Goal: Information Seeking & Learning: Learn about a topic

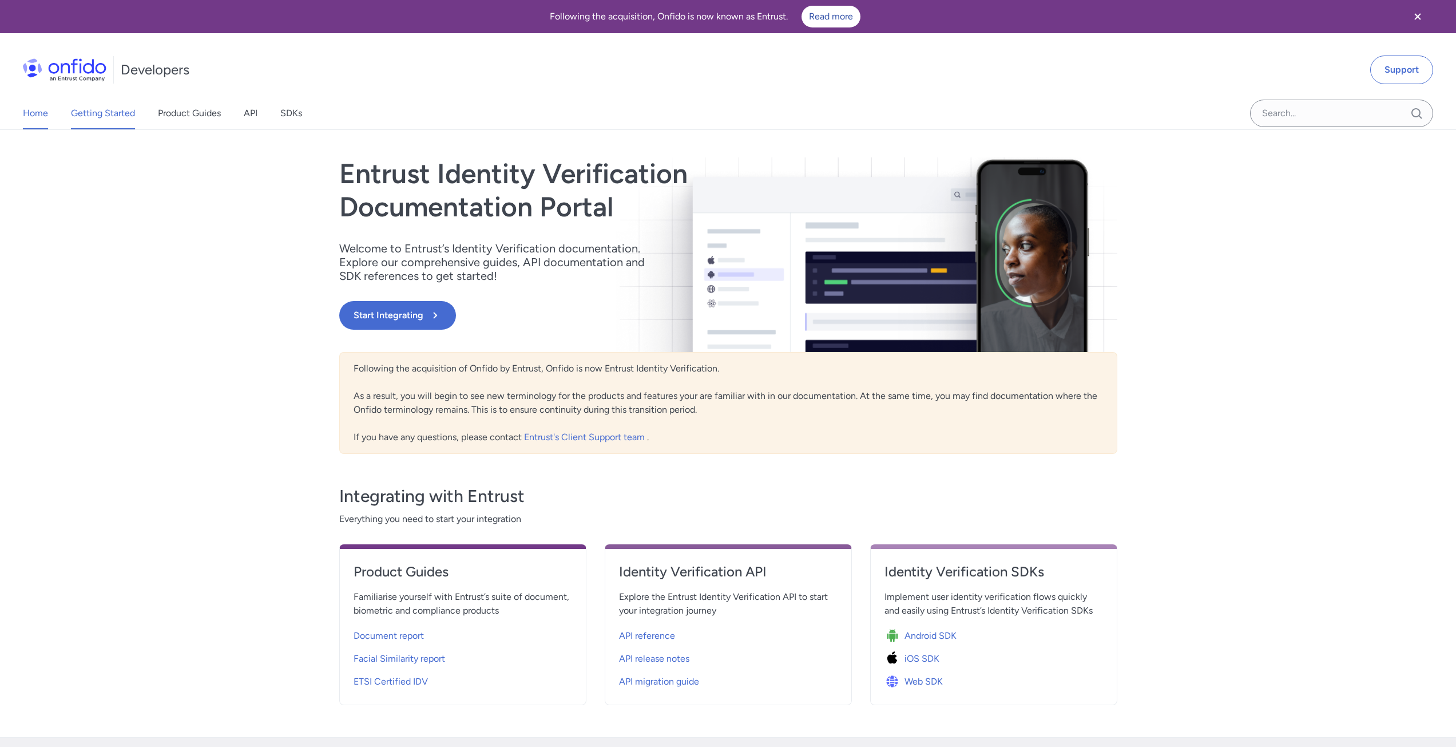
click at [111, 113] on link "Getting Started" at bounding box center [103, 113] width 64 height 32
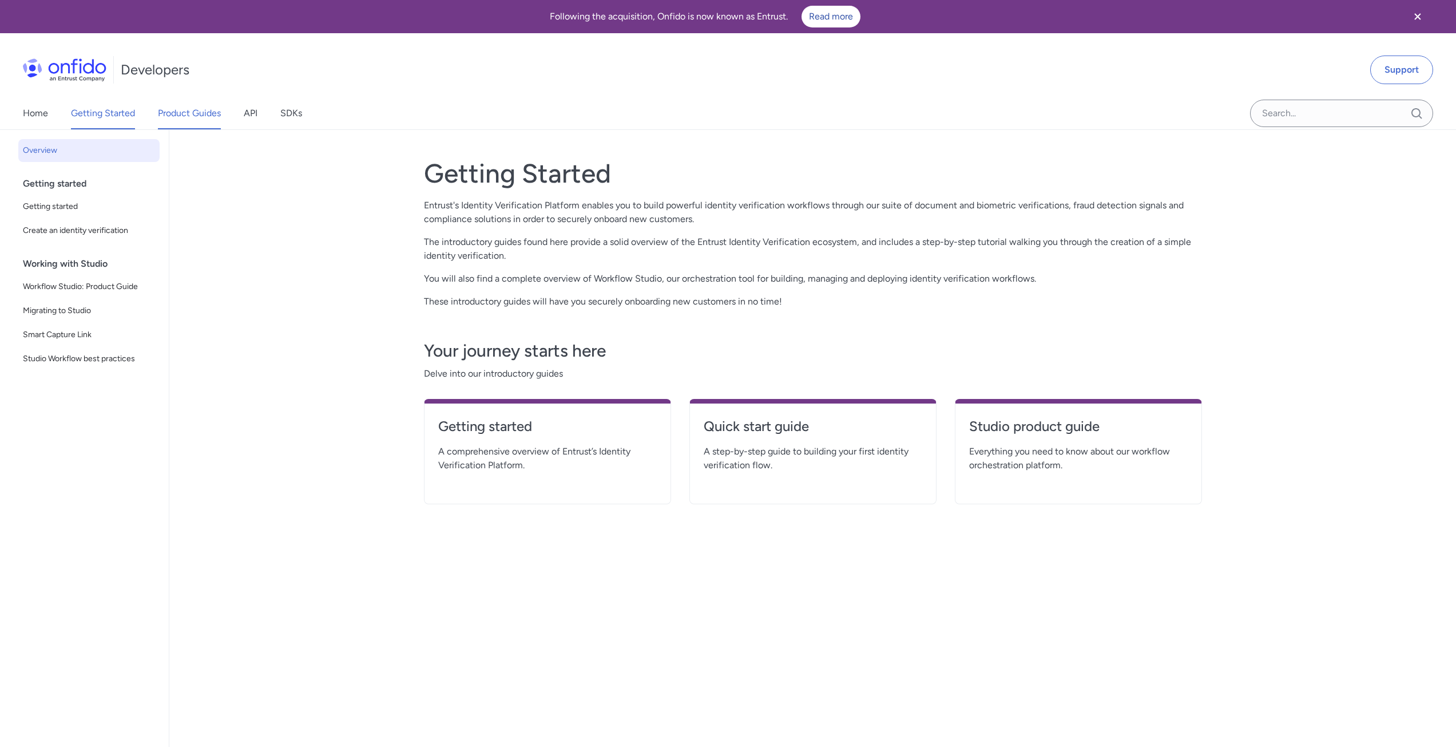
click at [201, 110] on link "Product Guides" at bounding box center [189, 113] width 63 height 32
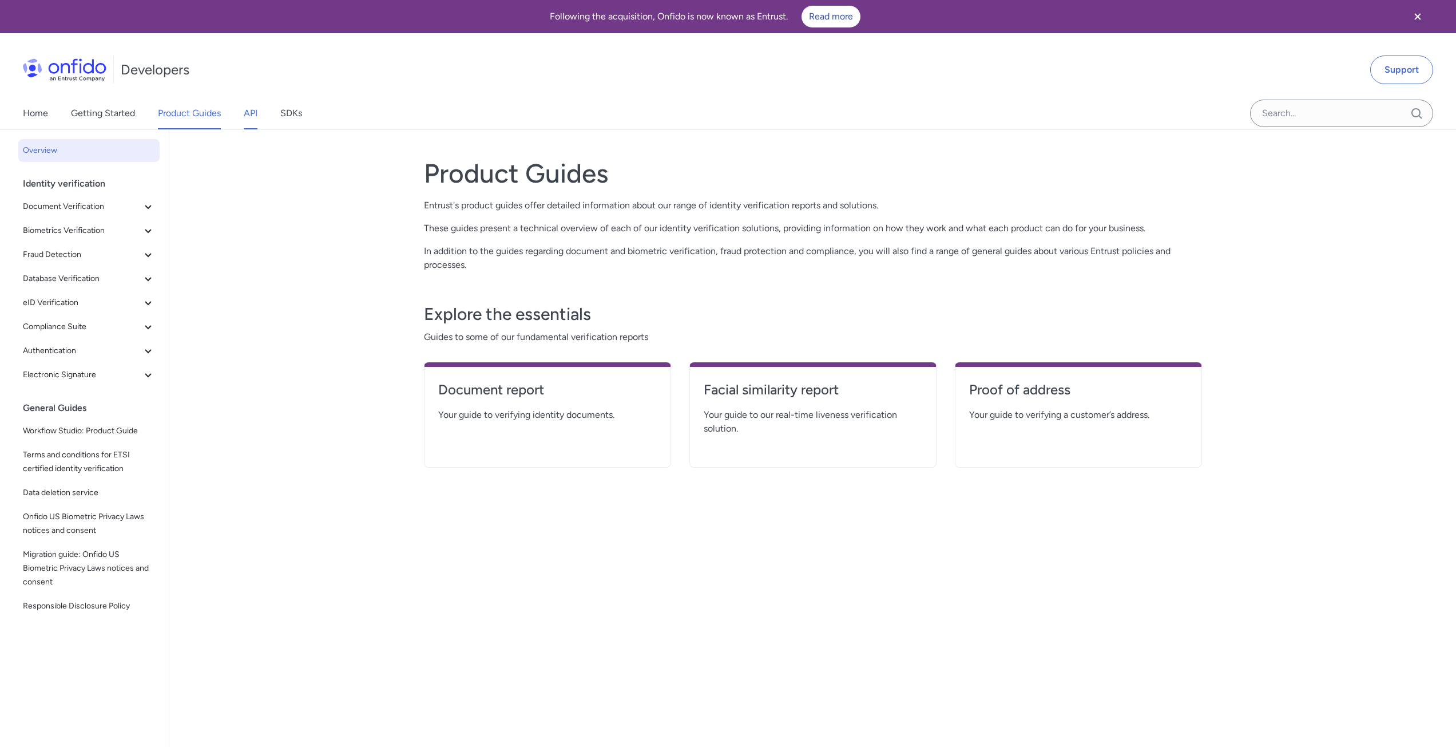
click at [255, 121] on link "API" at bounding box center [251, 113] width 14 height 32
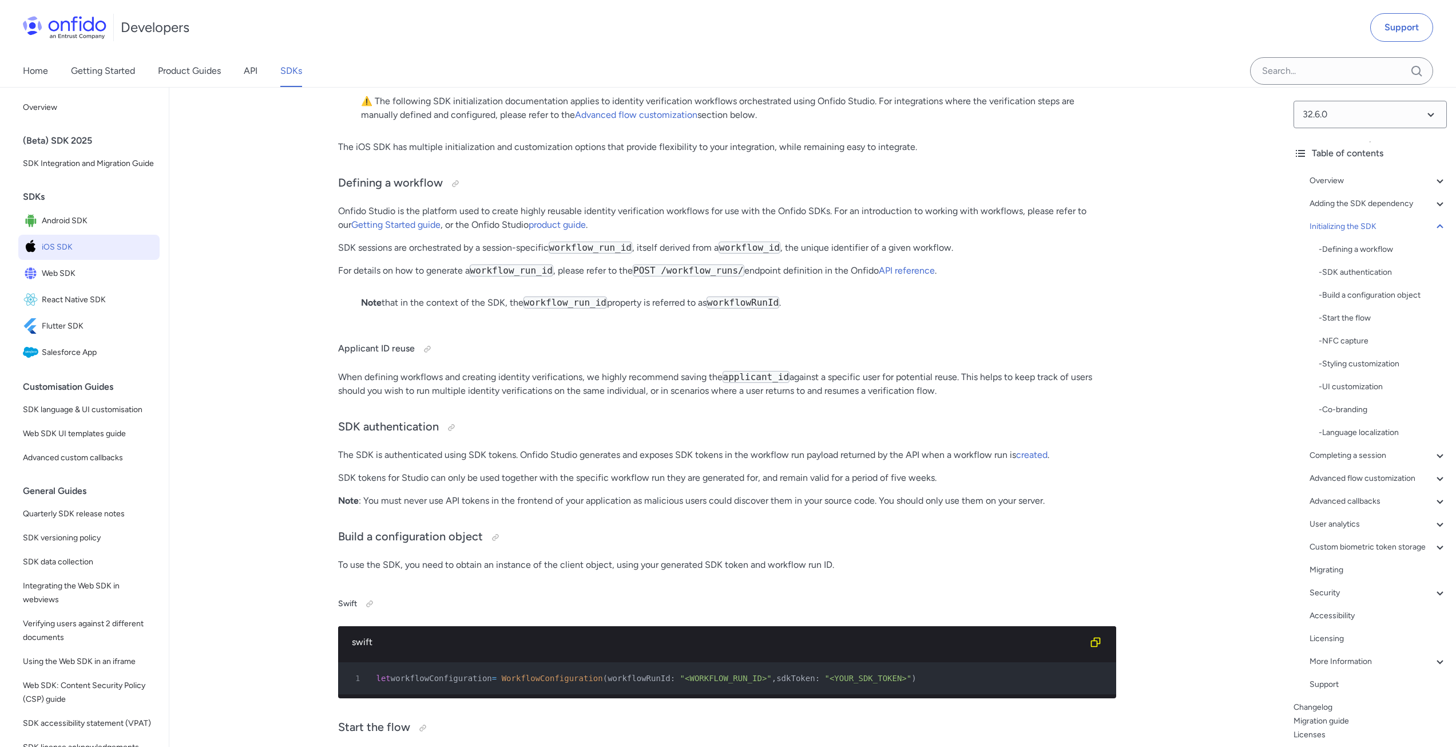
scroll to position [2575, 0]
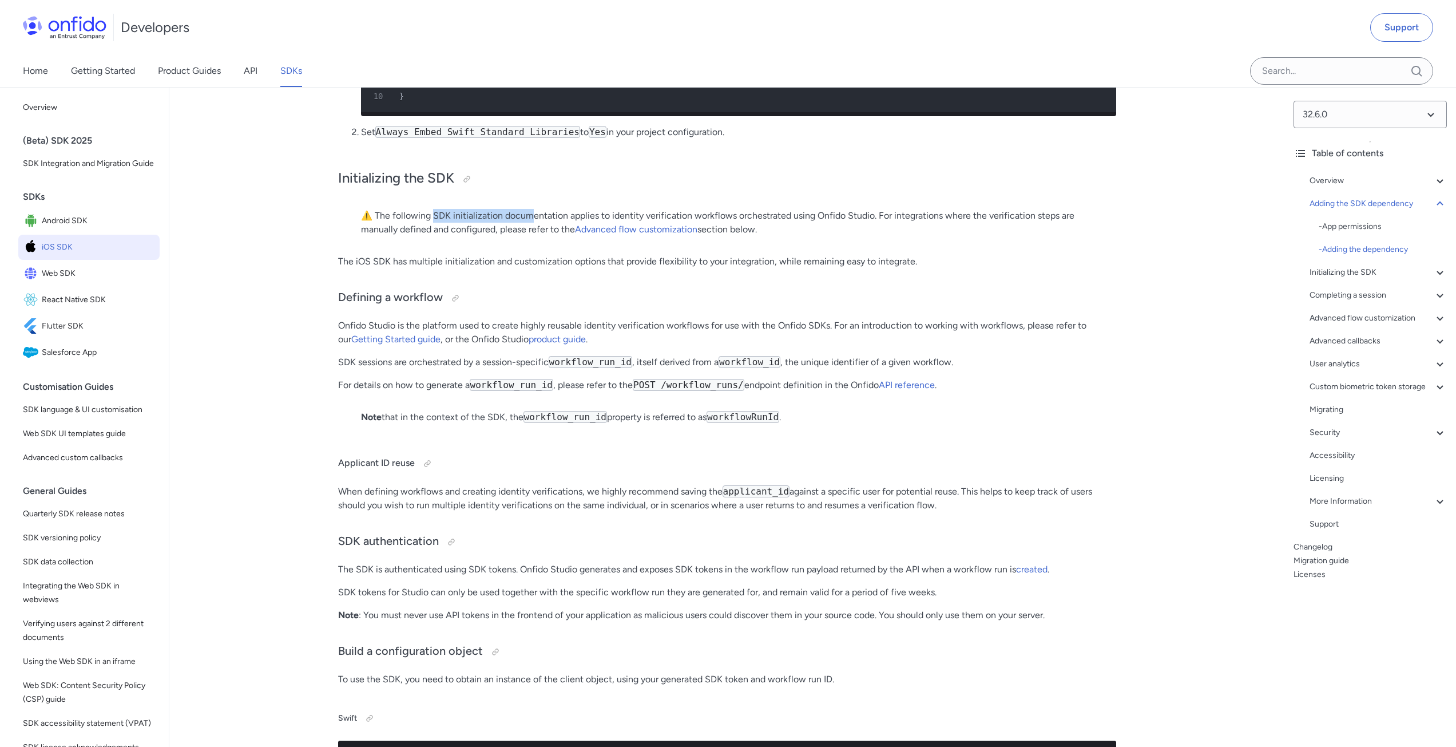
drag, startPoint x: 435, startPoint y: 269, endPoint x: 529, endPoint y: 269, distance: 93.8
click at [529, 236] on p "⚠️ The following SDK initialization documentation applies to identity verificat…" at bounding box center [727, 222] width 732 height 27
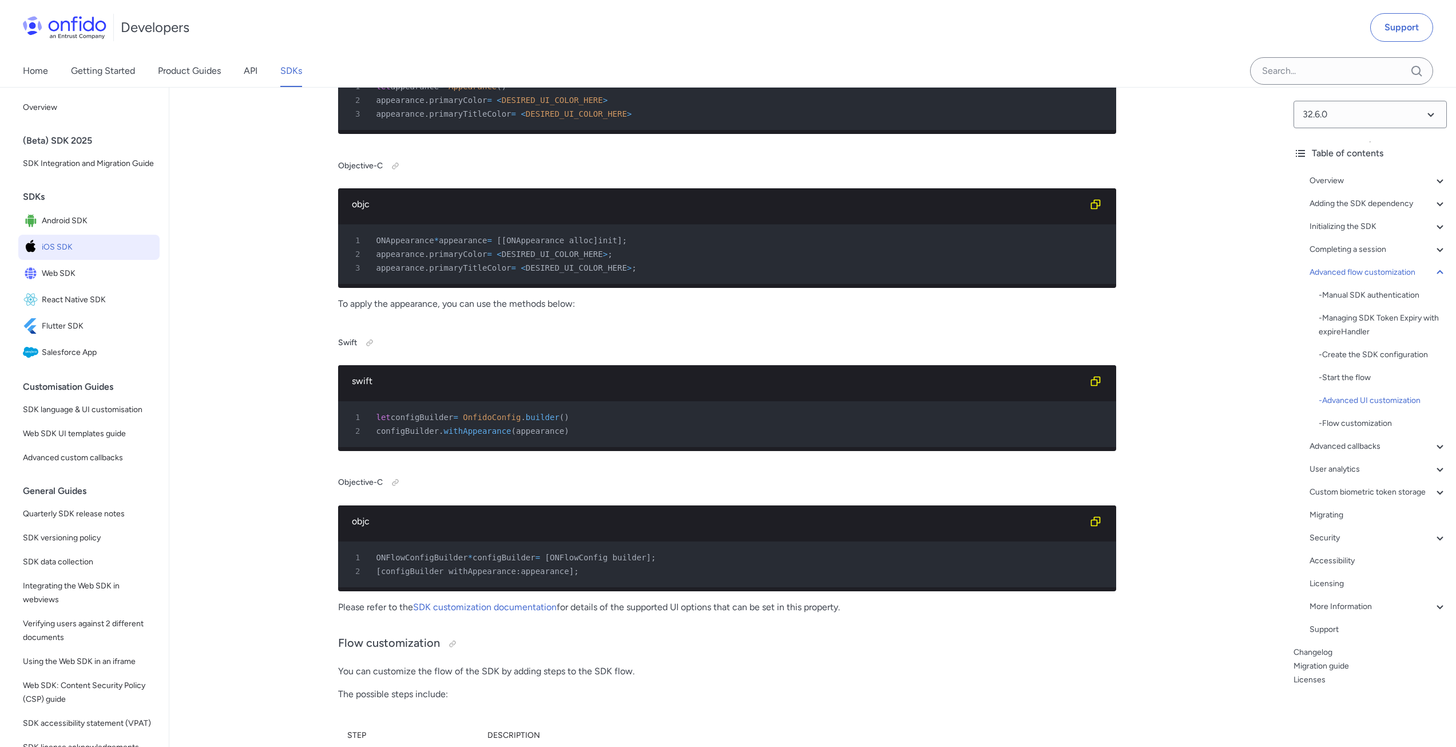
scroll to position [11500, 0]
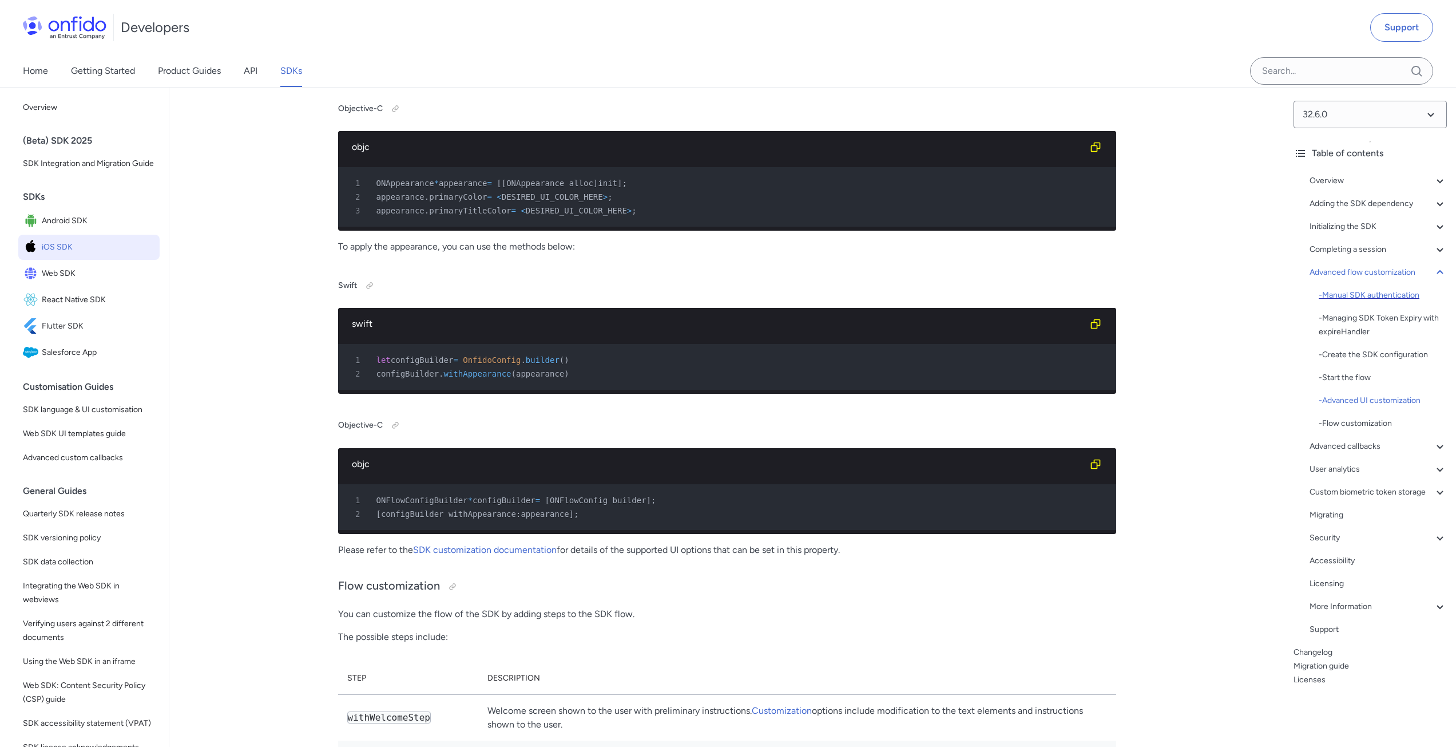
click at [1393, 295] on div "- Manual SDK authentication" at bounding box center [1383, 295] width 128 height 14
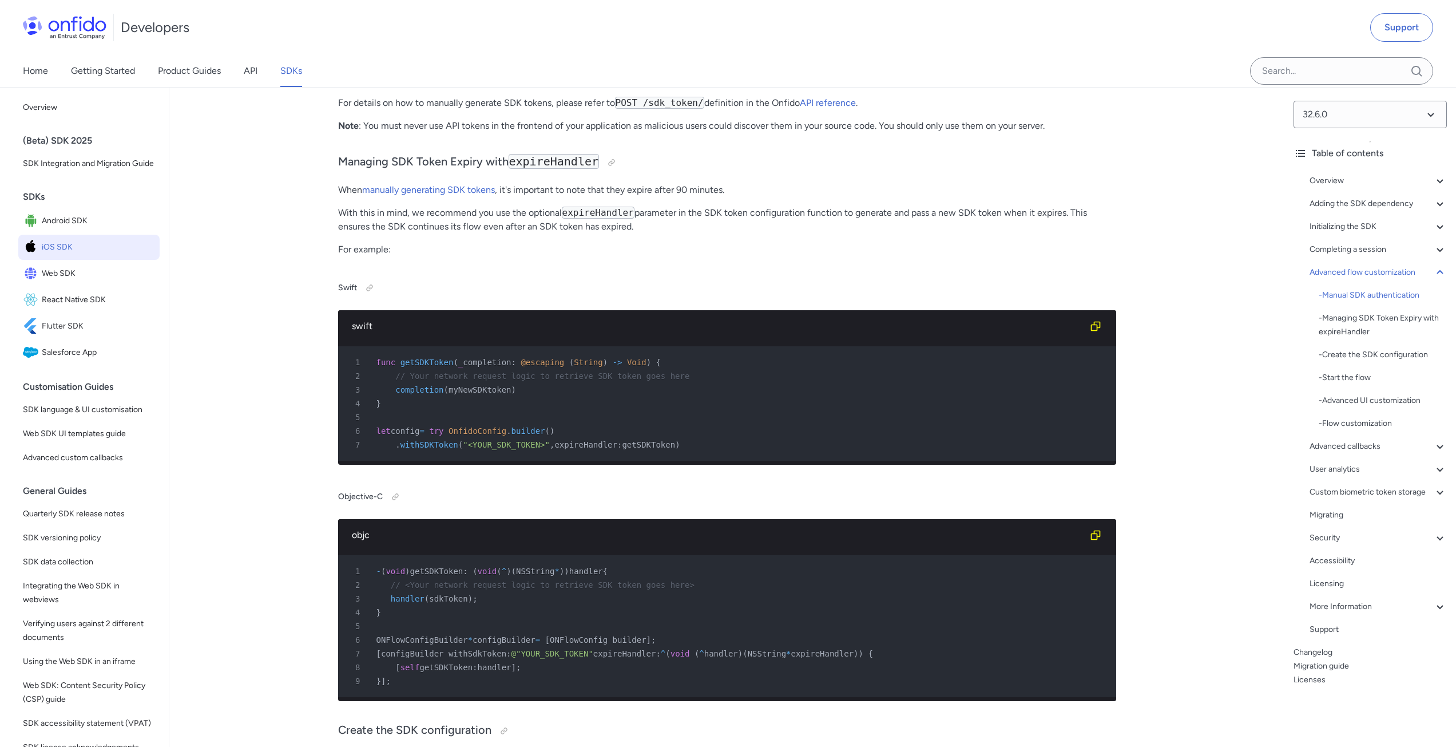
scroll to position [9598, 0]
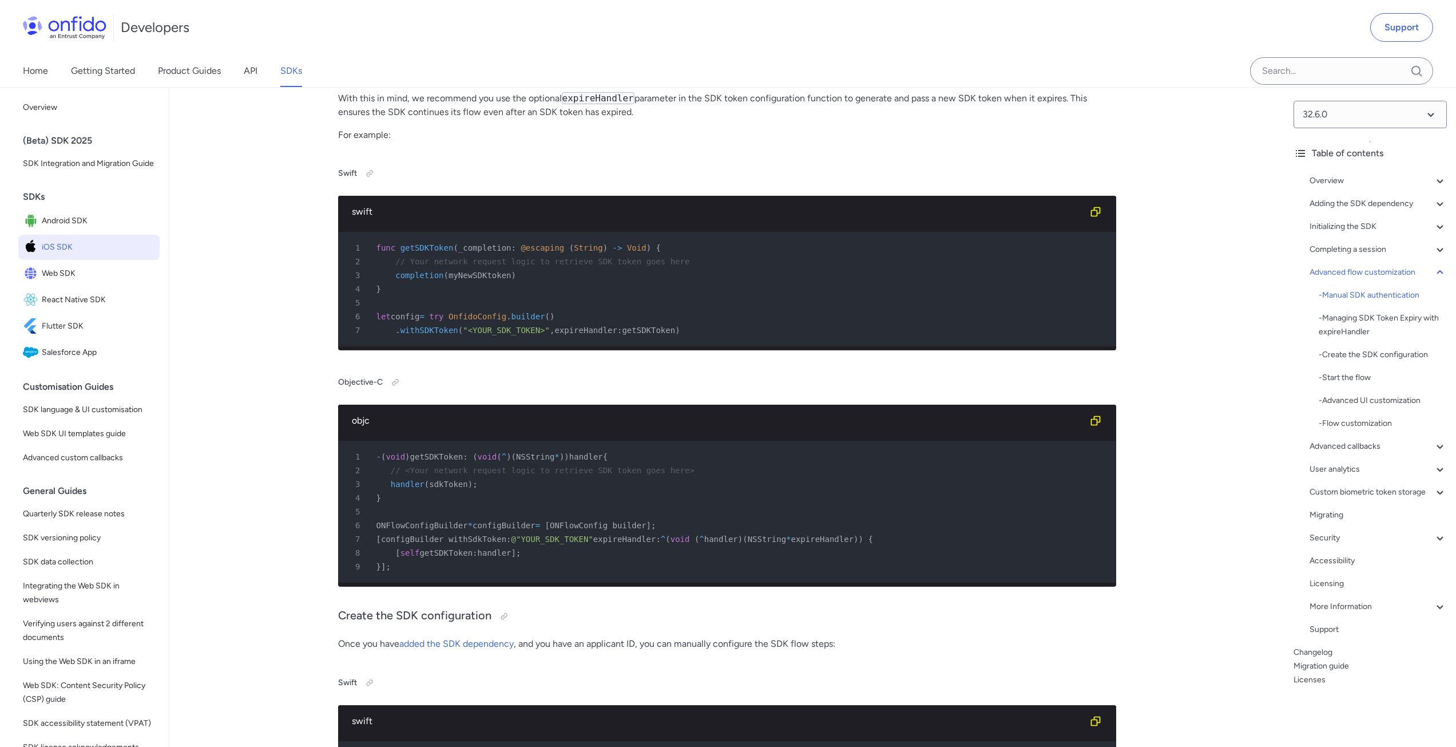
drag, startPoint x: 727, startPoint y: 308, endPoint x: 782, endPoint y: 329, distance: 58.9
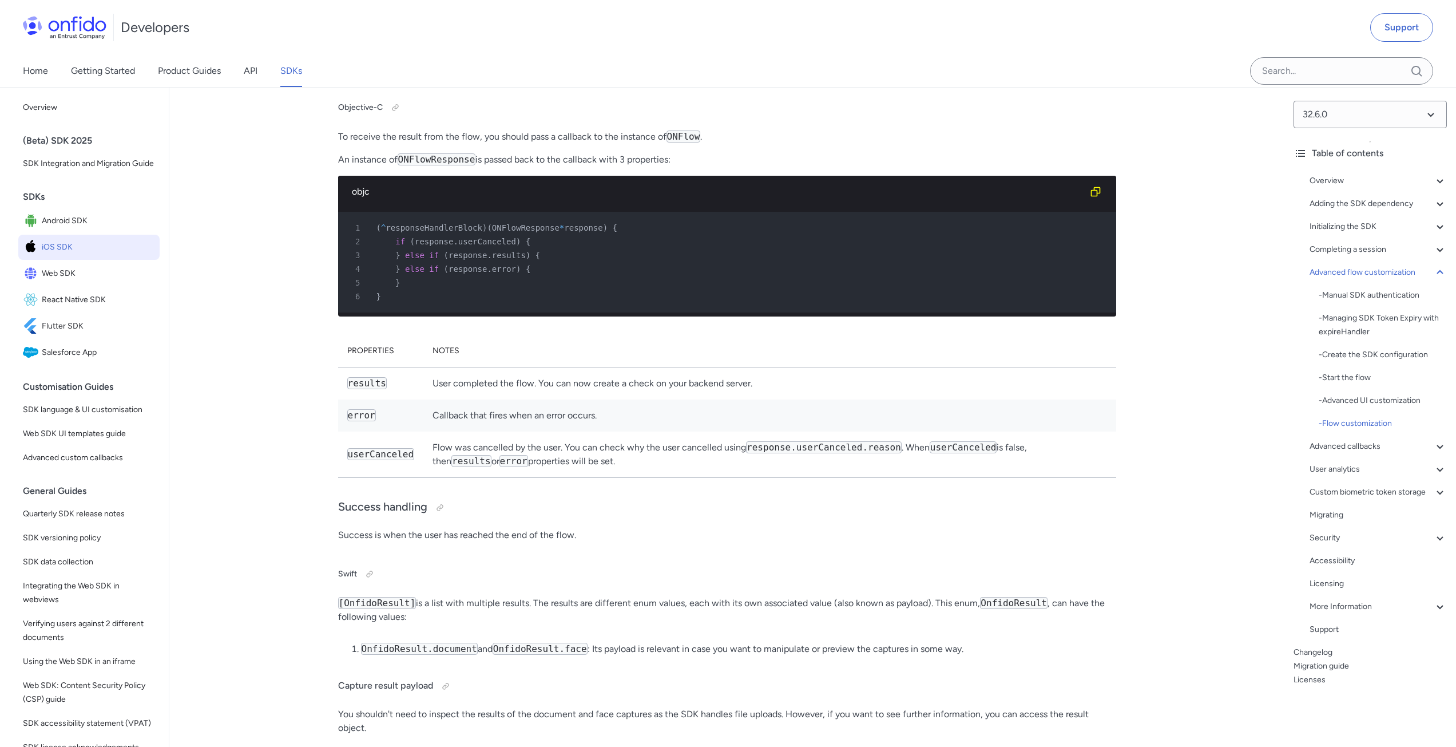
scroll to position [22986, 0]
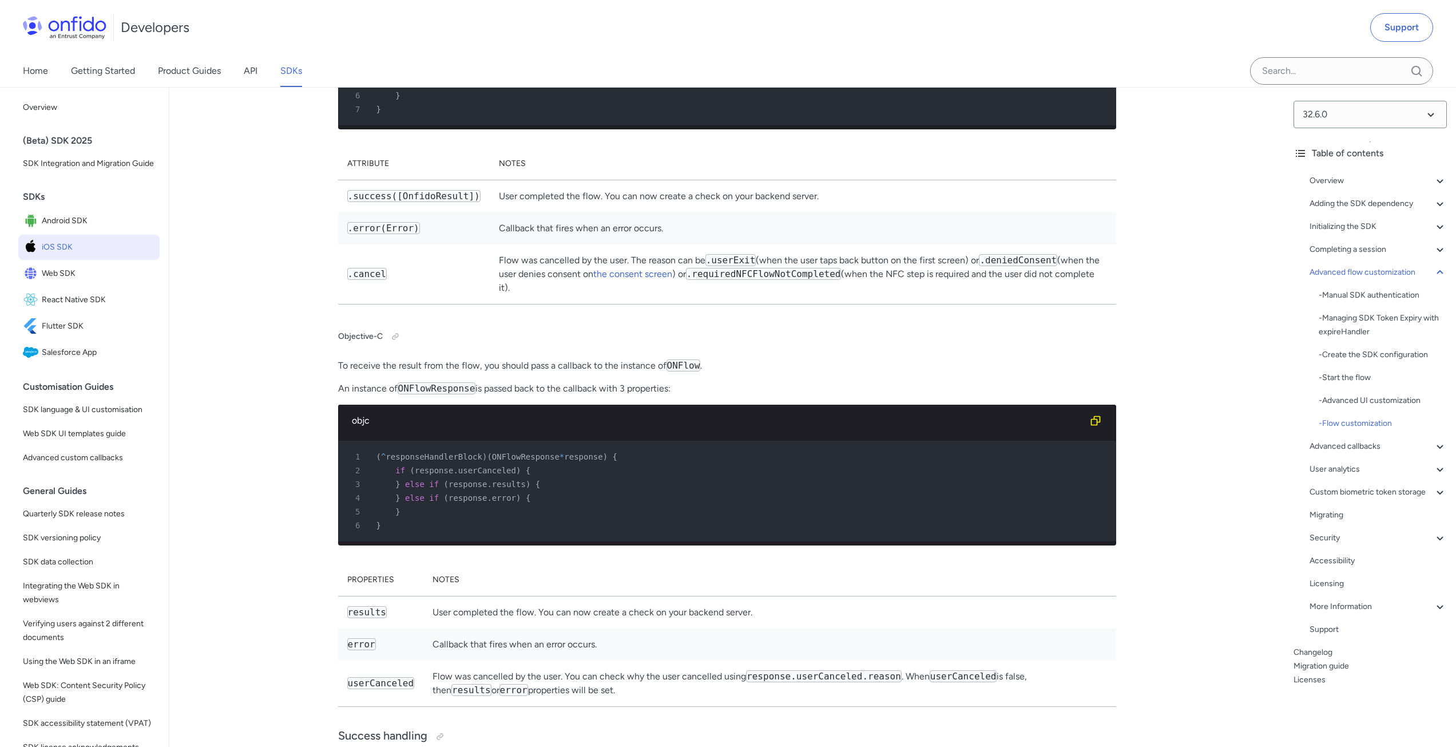
drag, startPoint x: 435, startPoint y: 426, endPoint x: 650, endPoint y: 428, distance: 214.6
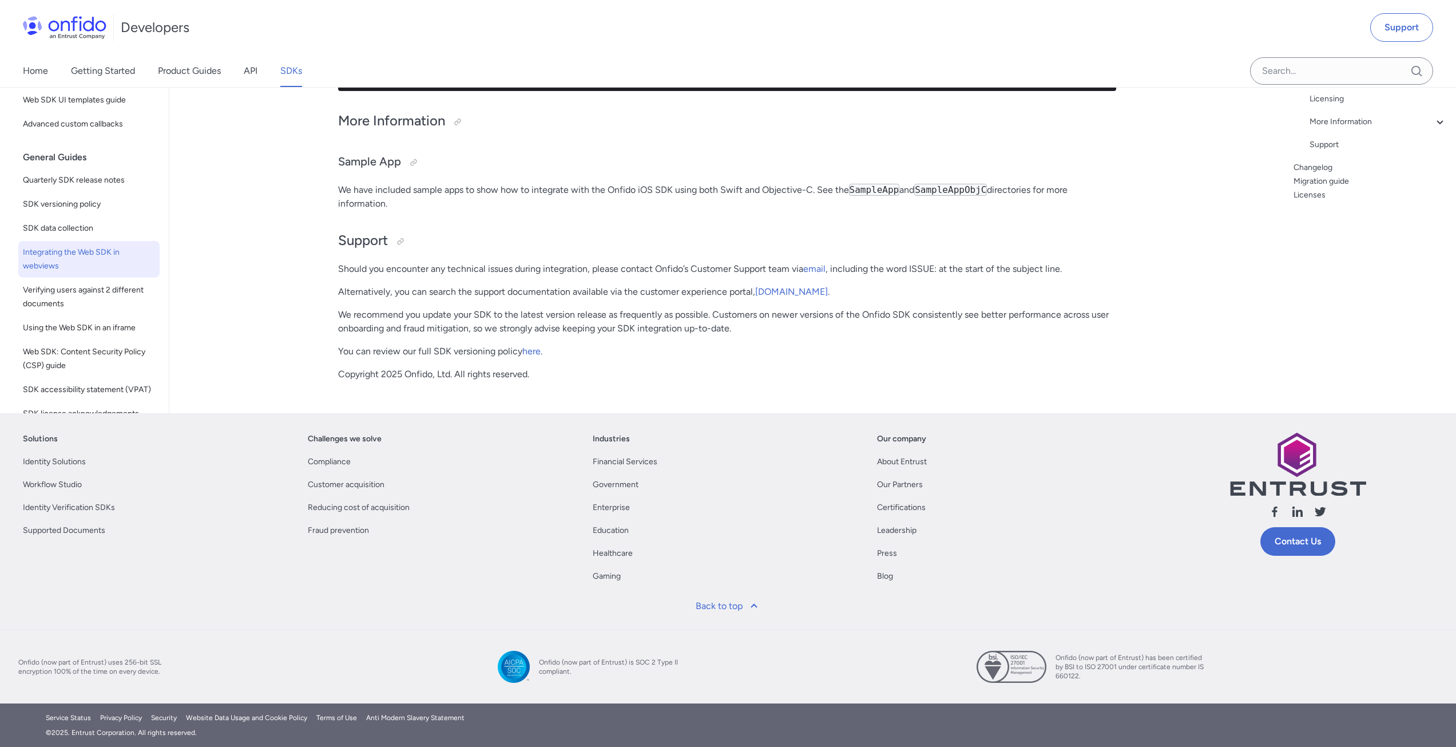
scroll to position [32140, 0]
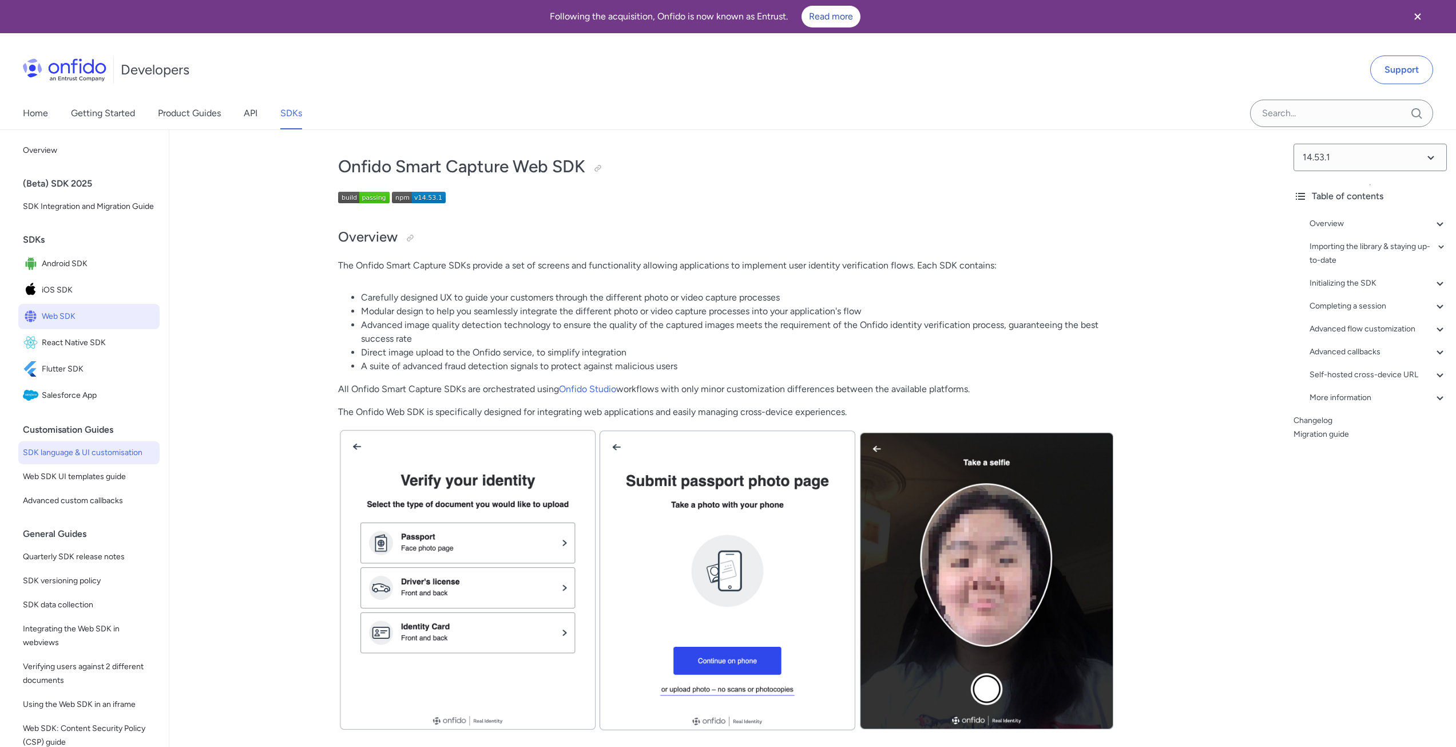
click at [117, 459] on span "SDK language & UI customisation" at bounding box center [89, 453] width 132 height 14
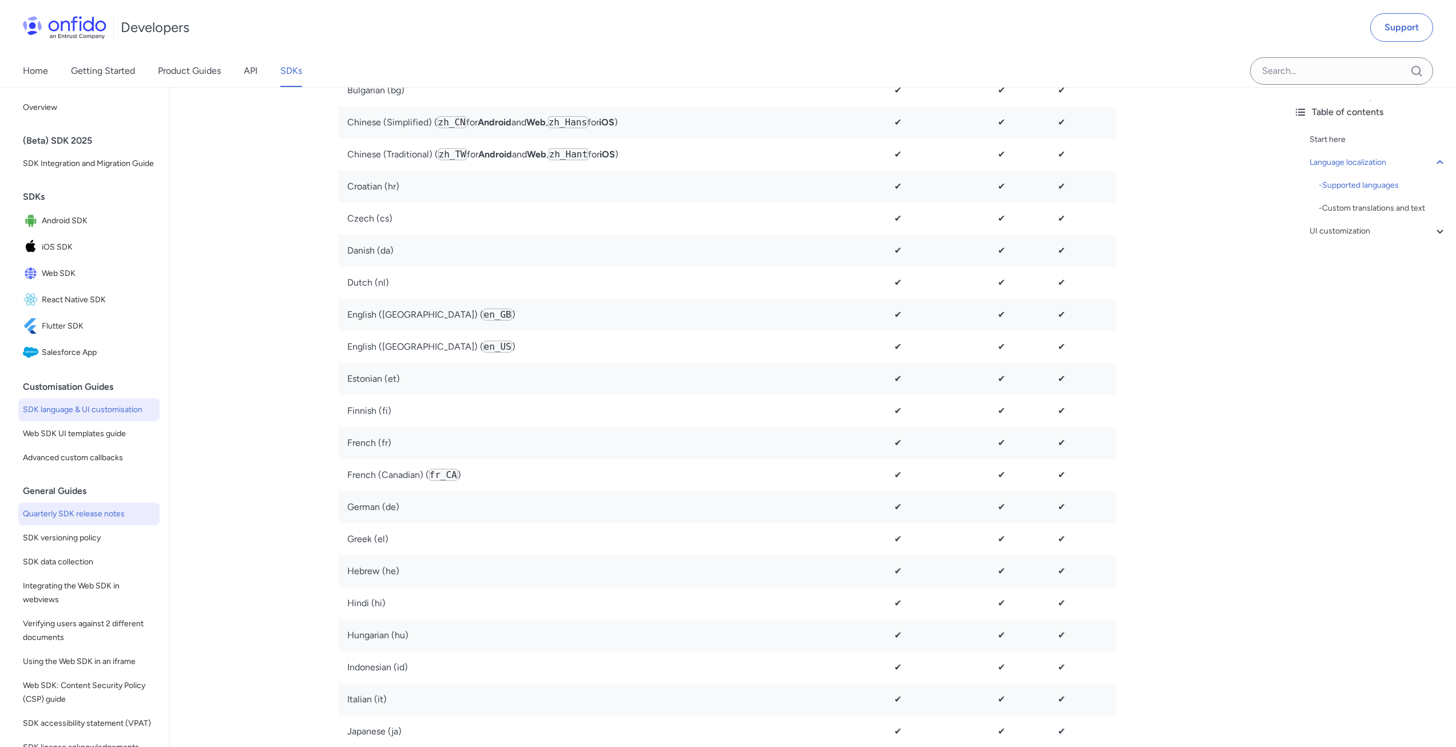
scroll to position [400, 0]
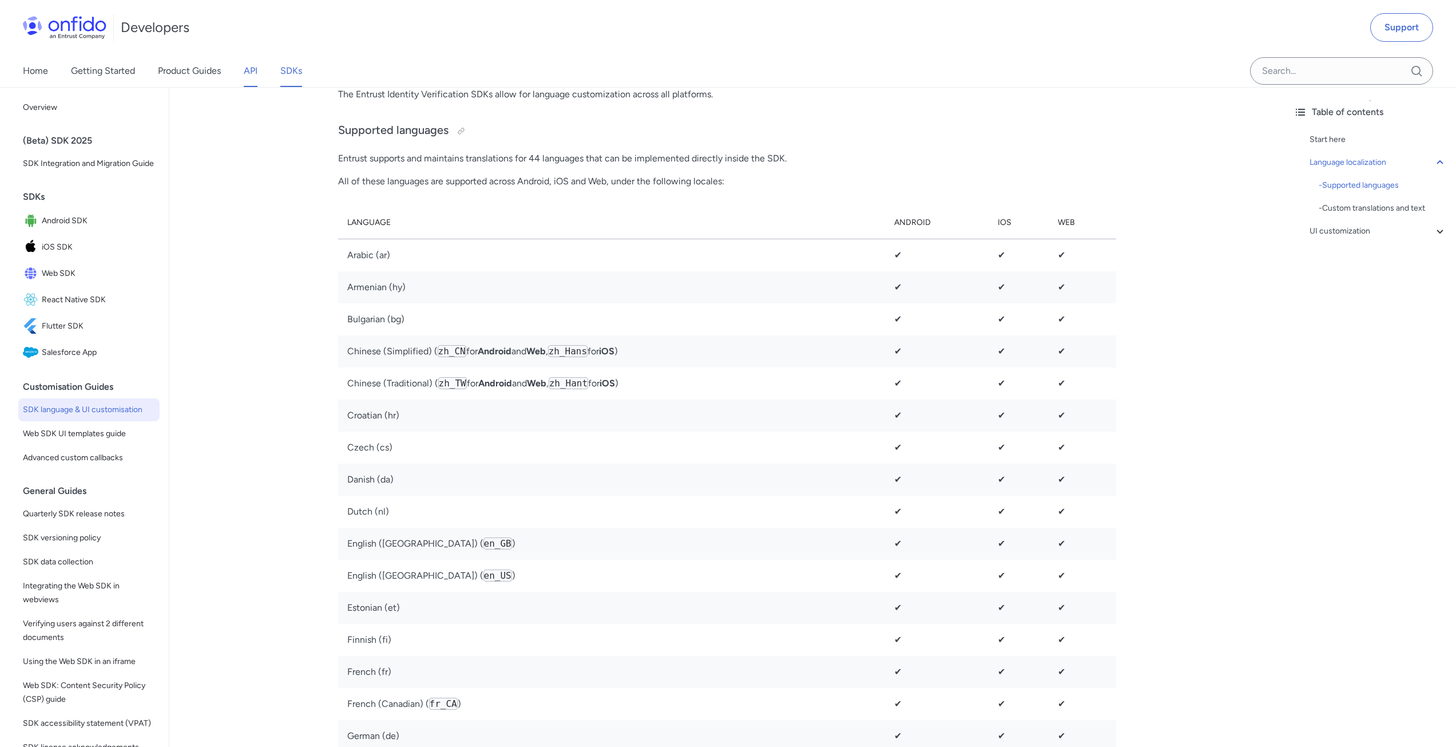
click at [255, 73] on link "API" at bounding box center [251, 71] width 14 height 32
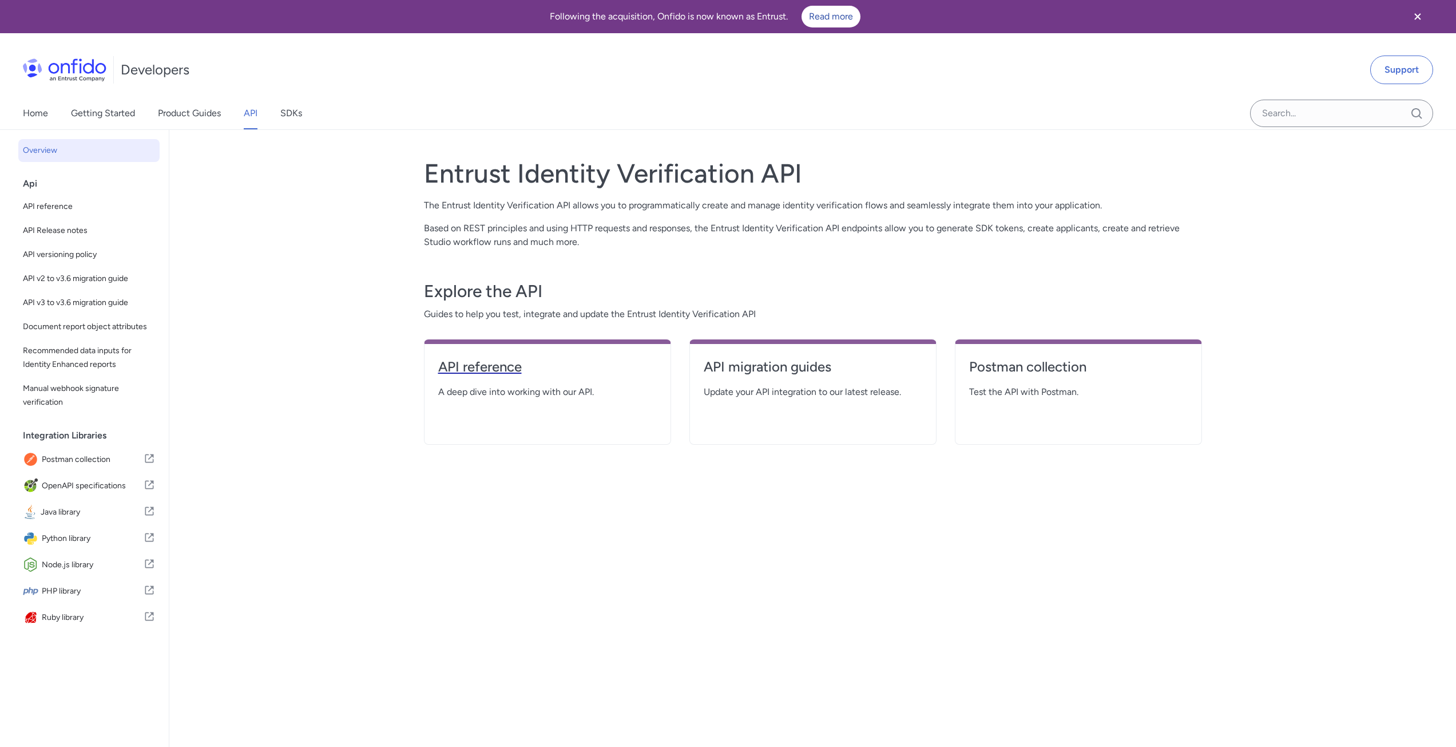
click at [487, 366] on h4 "API reference" at bounding box center [547, 367] width 219 height 18
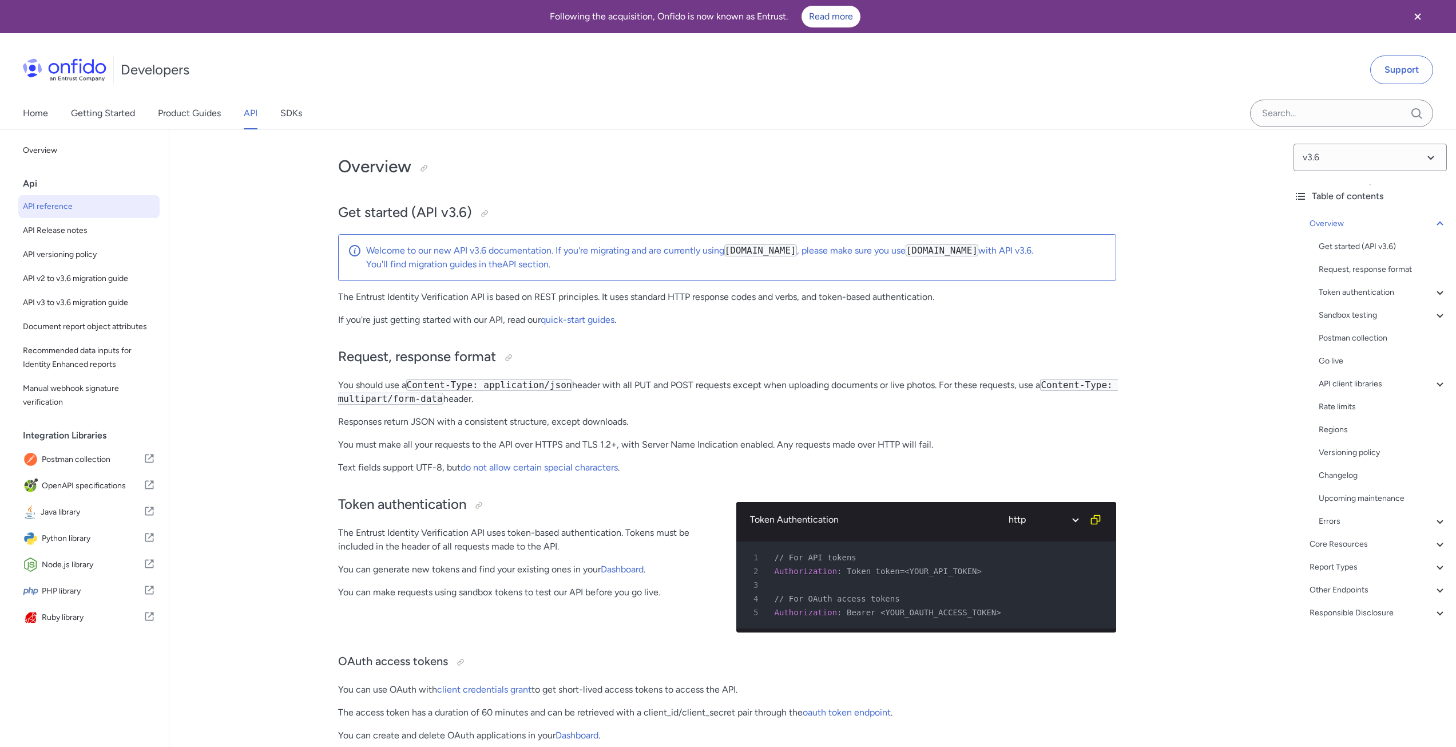
drag, startPoint x: 1231, startPoint y: 450, endPoint x: 1205, endPoint y: 514, distance: 69.3
